Goal: Navigation & Orientation: Find specific page/section

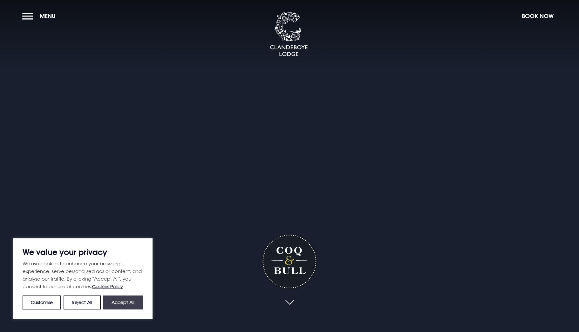
click at [118, 301] on button "Accept All" at bounding box center [122, 303] width 39 height 14
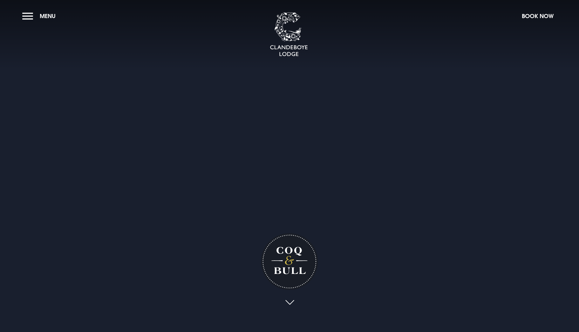
checkbox input "true"
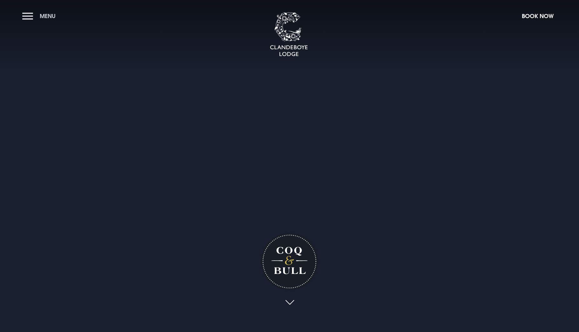
click at [26, 20] on button "Menu" at bounding box center [40, 16] width 37 height 14
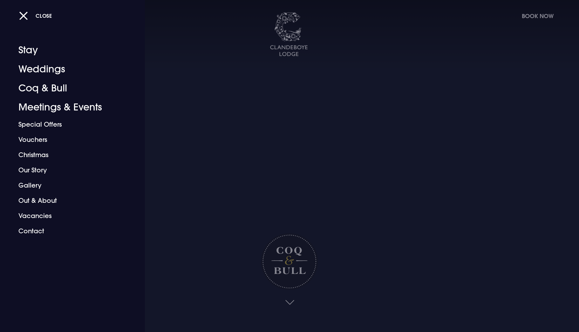
click at [332, 134] on div at bounding box center [289, 166] width 579 height 332
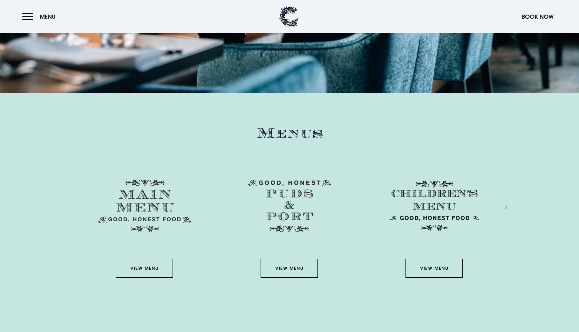
scroll to position [985, 0]
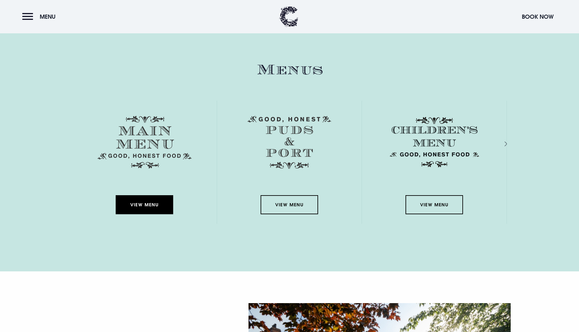
click at [143, 199] on link "View Menu" at bounding box center [144, 204] width 57 height 19
